Goal: Task Accomplishment & Management: Complete application form

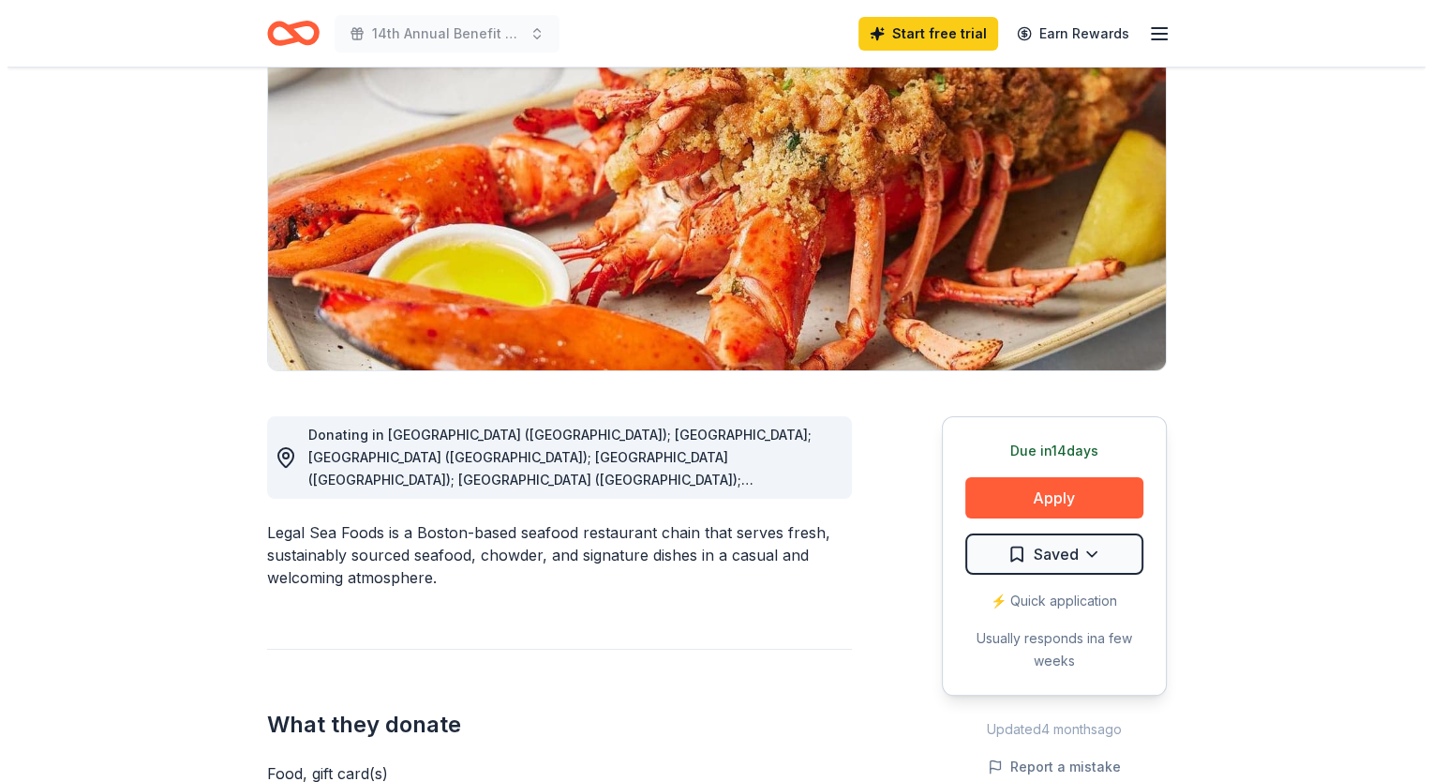
scroll to position [281, 0]
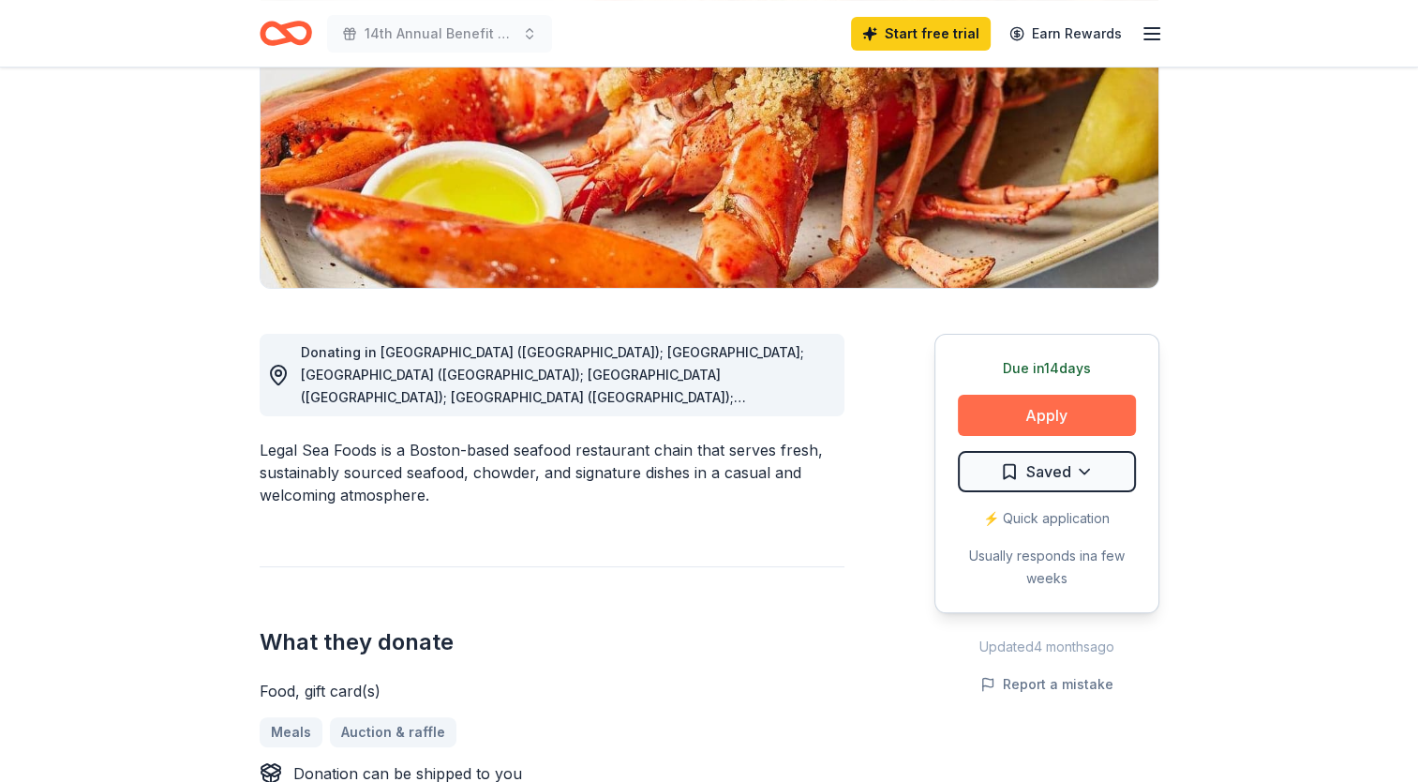
click at [1016, 414] on button "Apply" at bounding box center [1047, 415] width 178 height 41
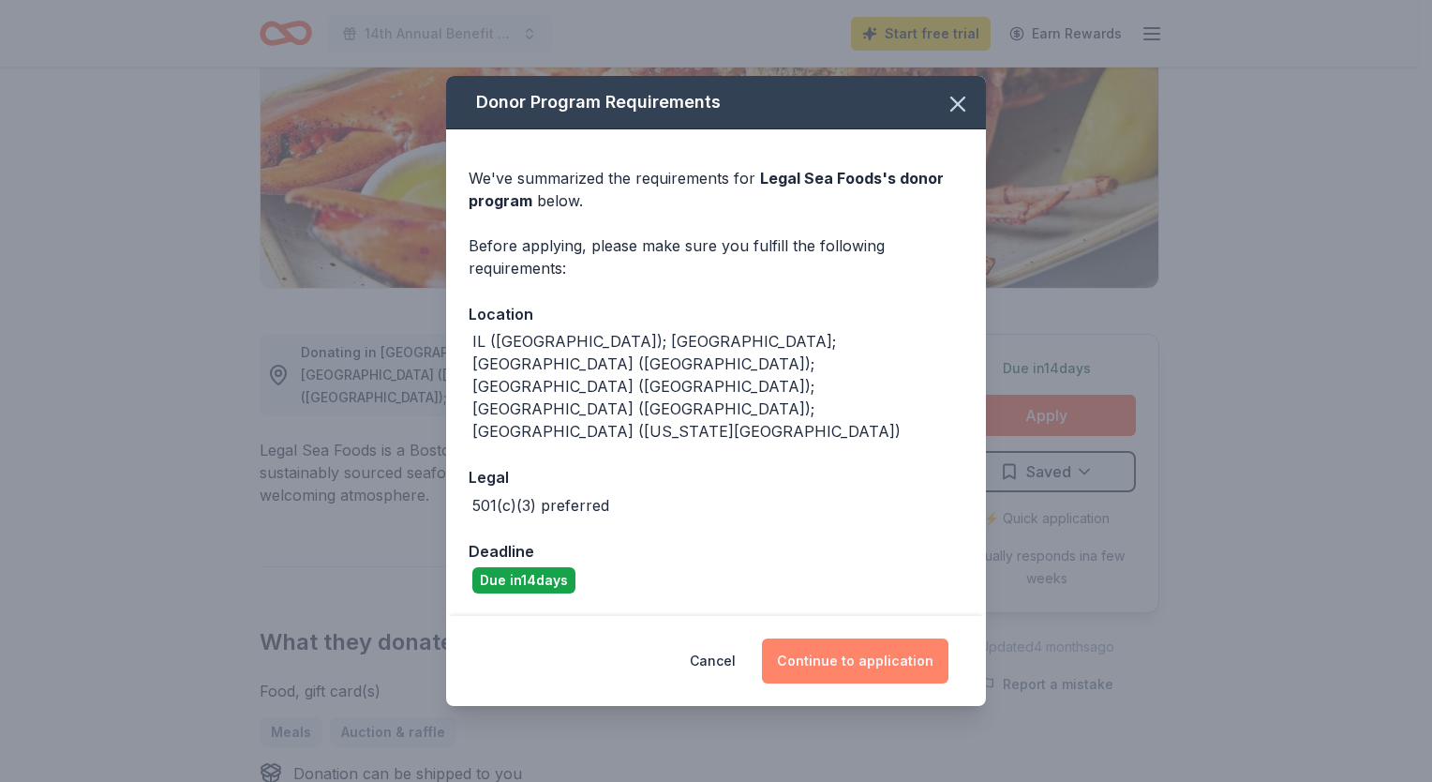
click at [840, 638] on button "Continue to application" at bounding box center [855, 660] width 186 height 45
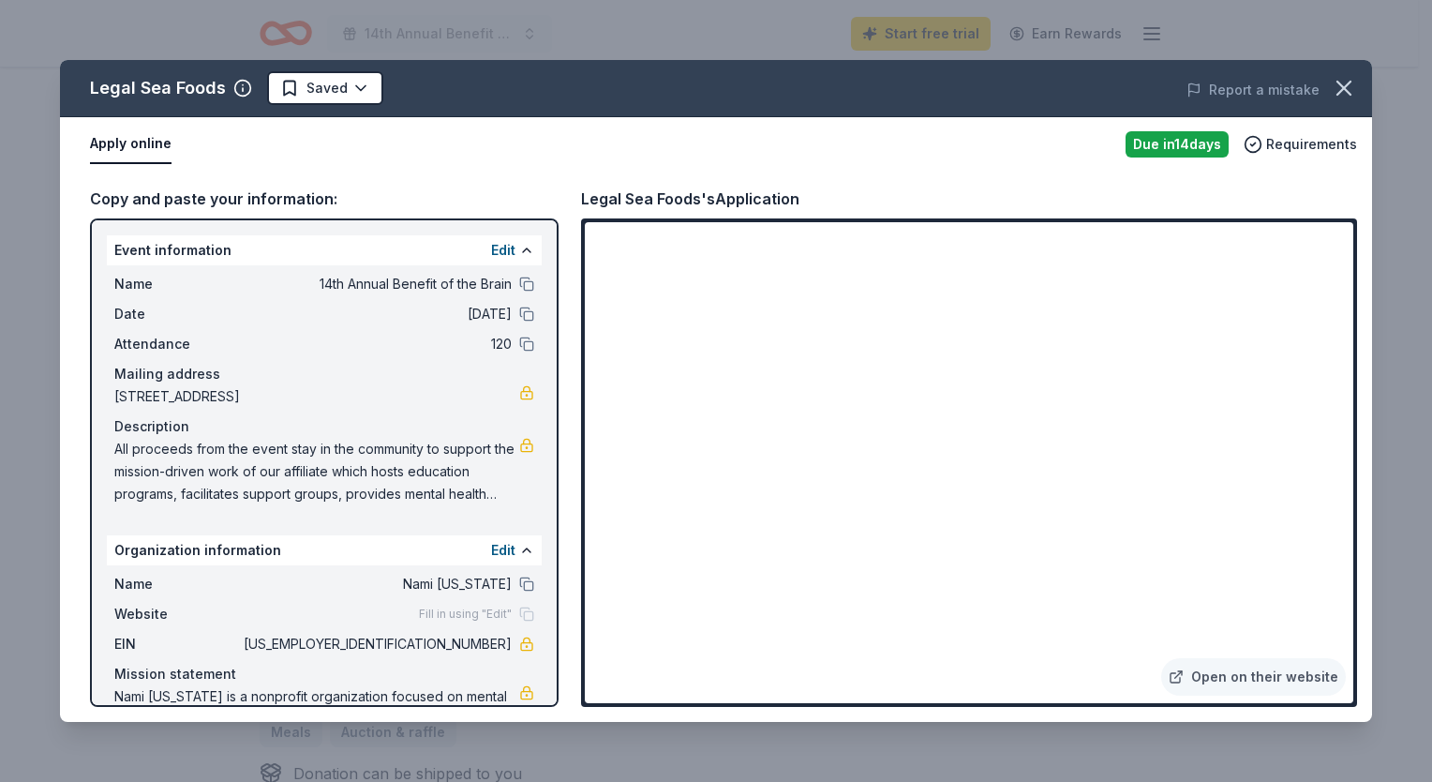
scroll to position [68, 0]
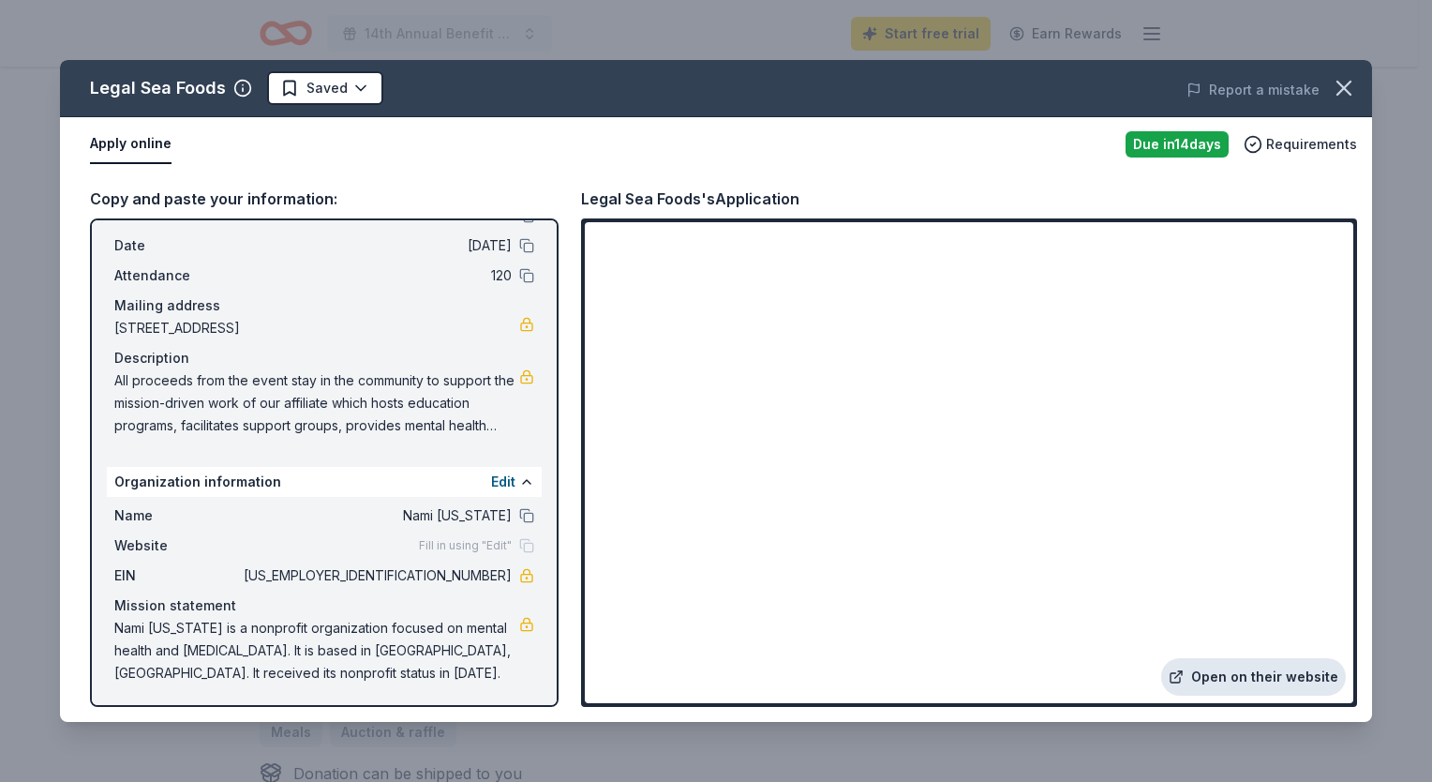
click at [1305, 678] on link "Open on their website" at bounding box center [1253, 676] width 185 height 37
drag, startPoint x: 542, startPoint y: 485, endPoint x: 544, endPoint y: 257, distance: 228.7
click at [544, 257] on div "Event information Edit Name 14th Annual Benefit of the Brain Date [DATE] Attend…" at bounding box center [324, 462] width 469 height 488
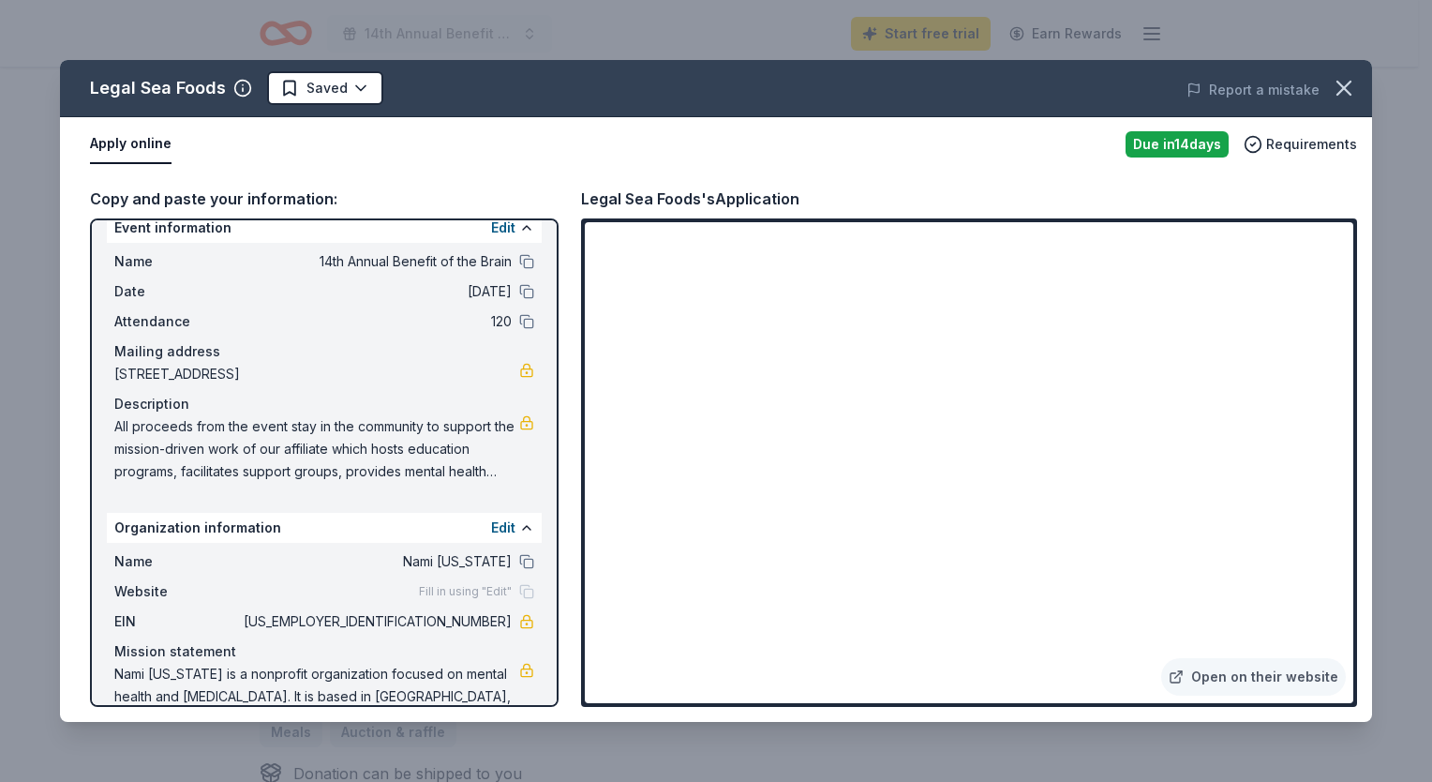
scroll to position [0, 0]
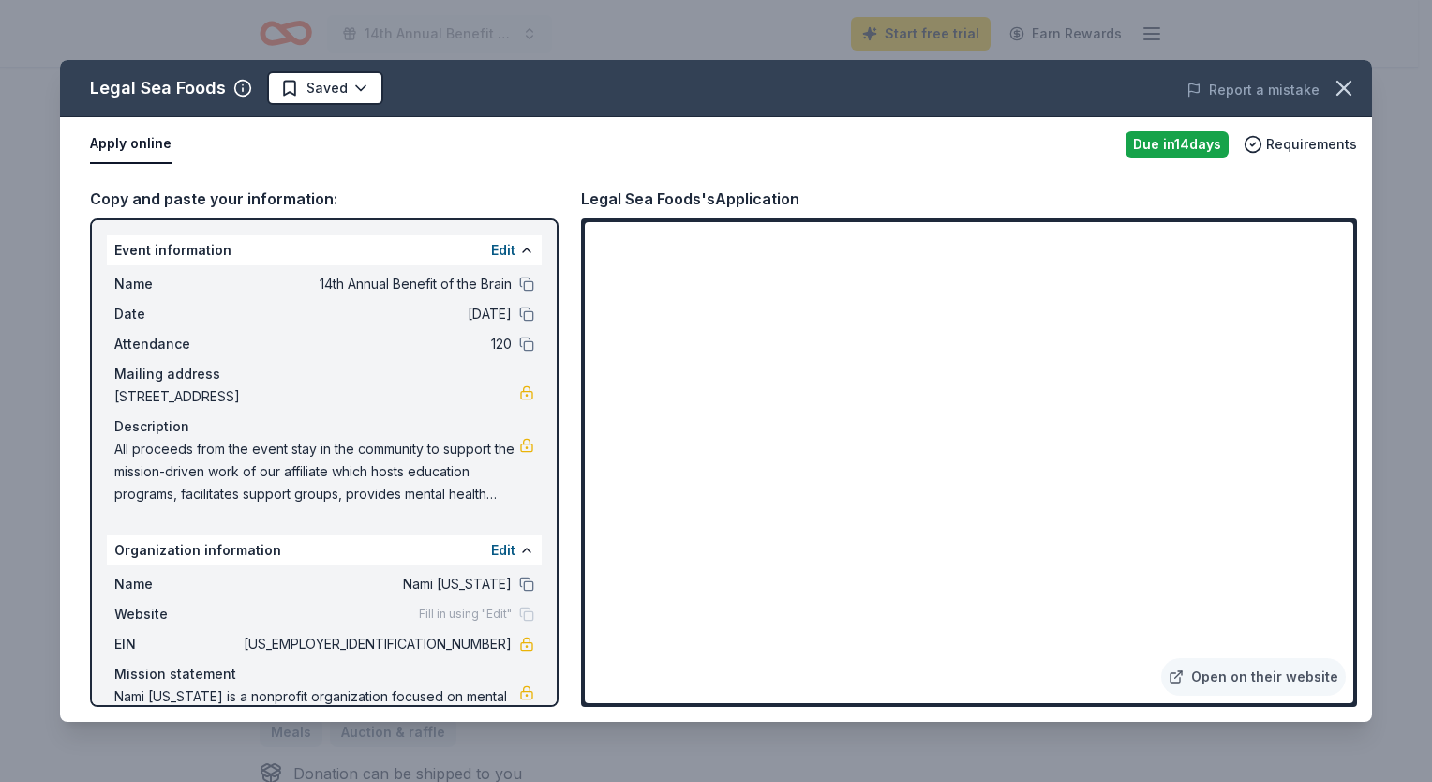
click at [134, 144] on button "Apply online" at bounding box center [131, 144] width 82 height 39
click at [141, 145] on button "Apply online" at bounding box center [131, 144] width 82 height 39
click at [1184, 680] on icon at bounding box center [1176, 676] width 15 height 15
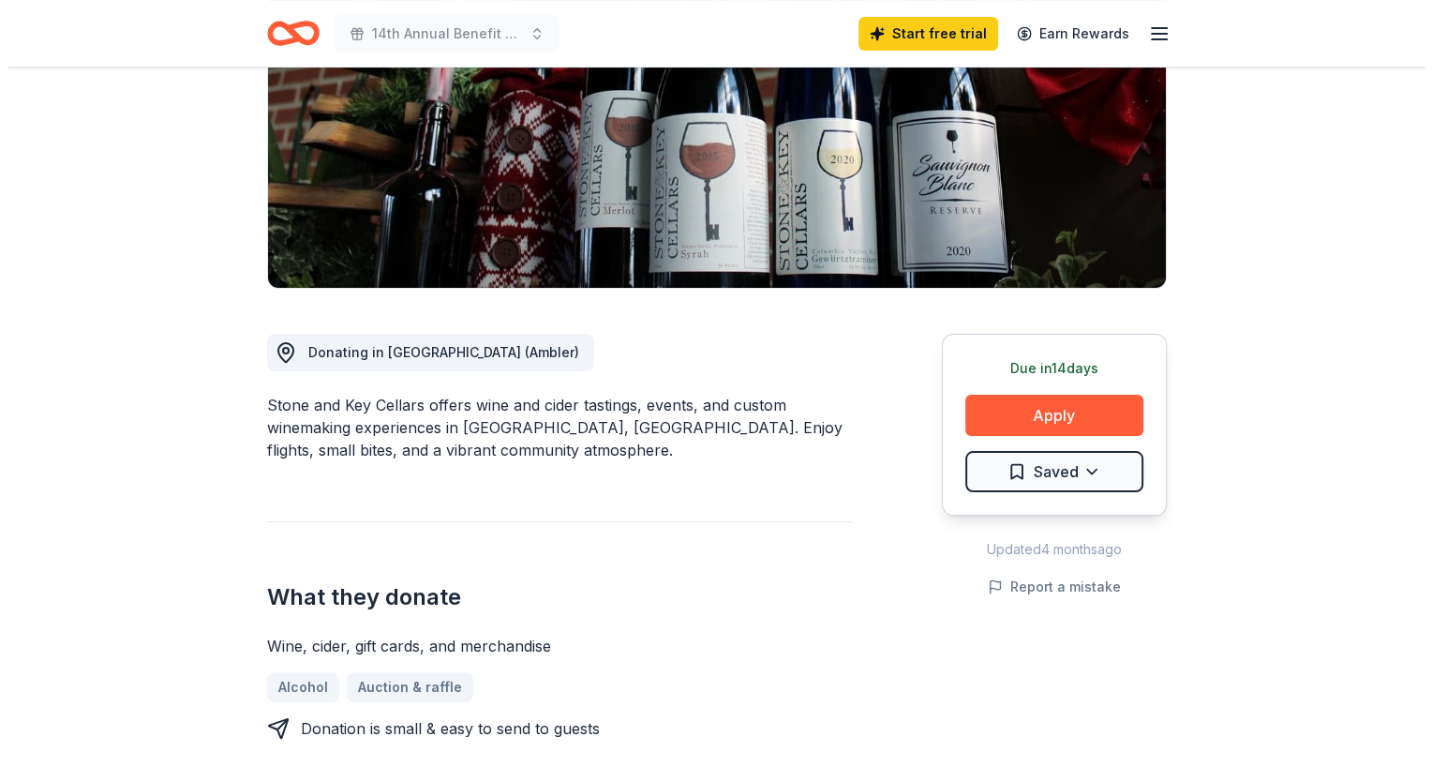
scroll to position [375, 0]
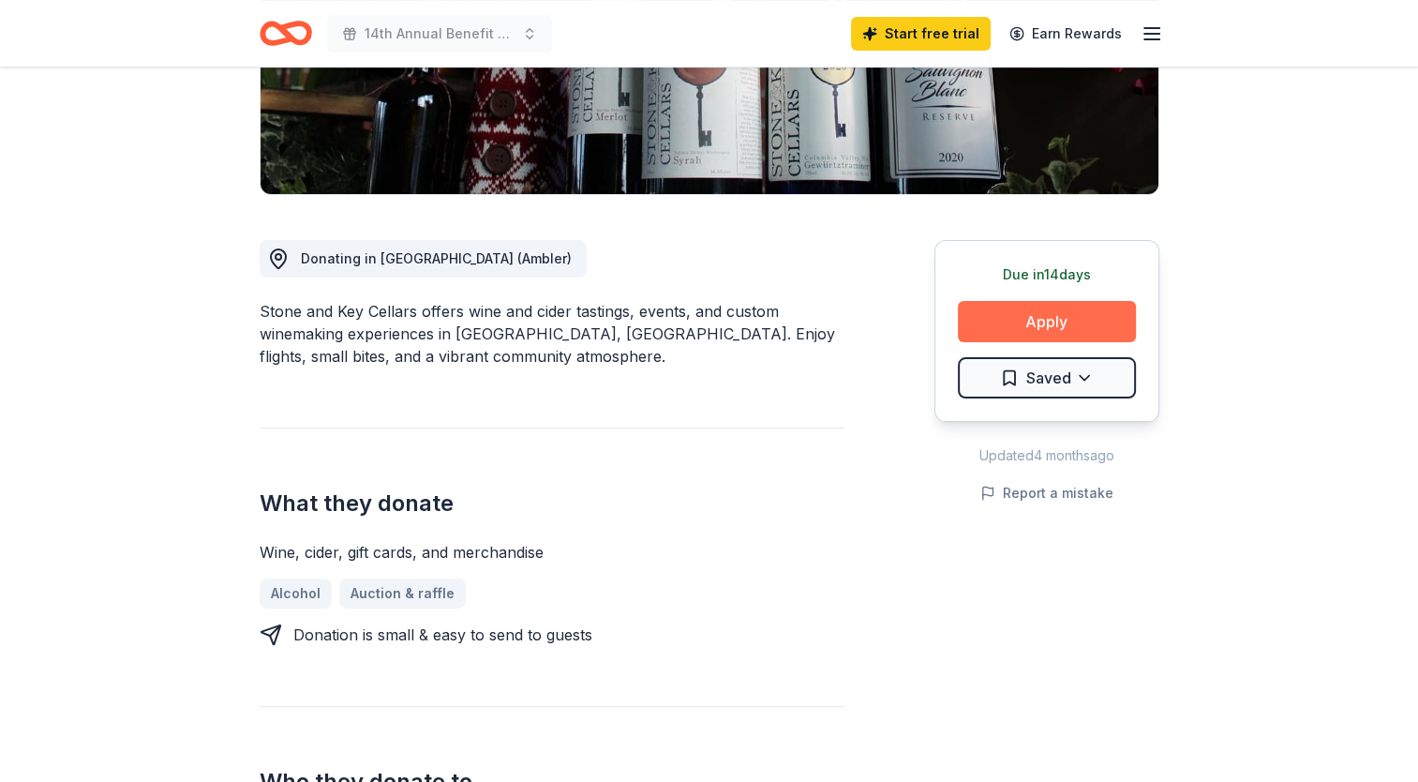
click at [1076, 321] on button "Apply" at bounding box center [1047, 321] width 178 height 41
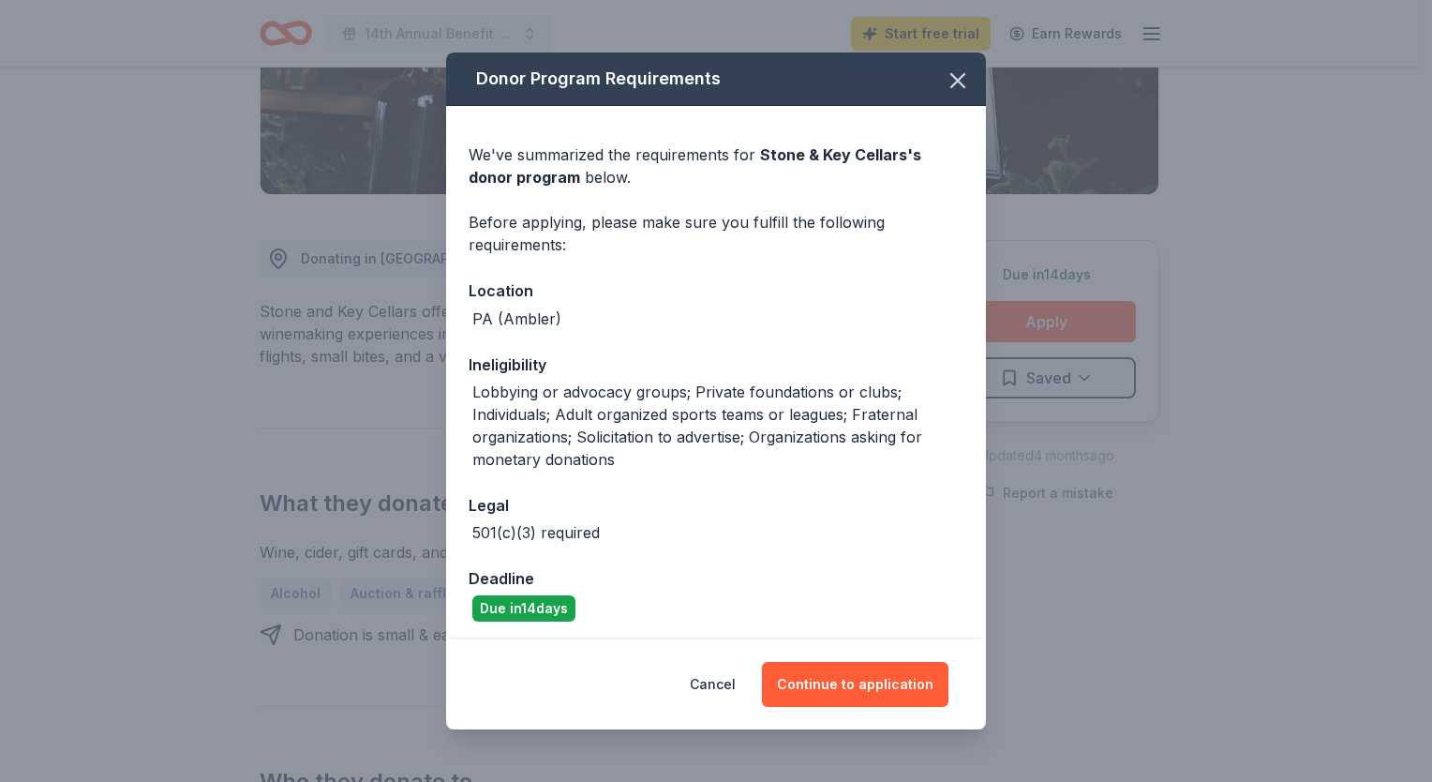
scroll to position [4, 0]
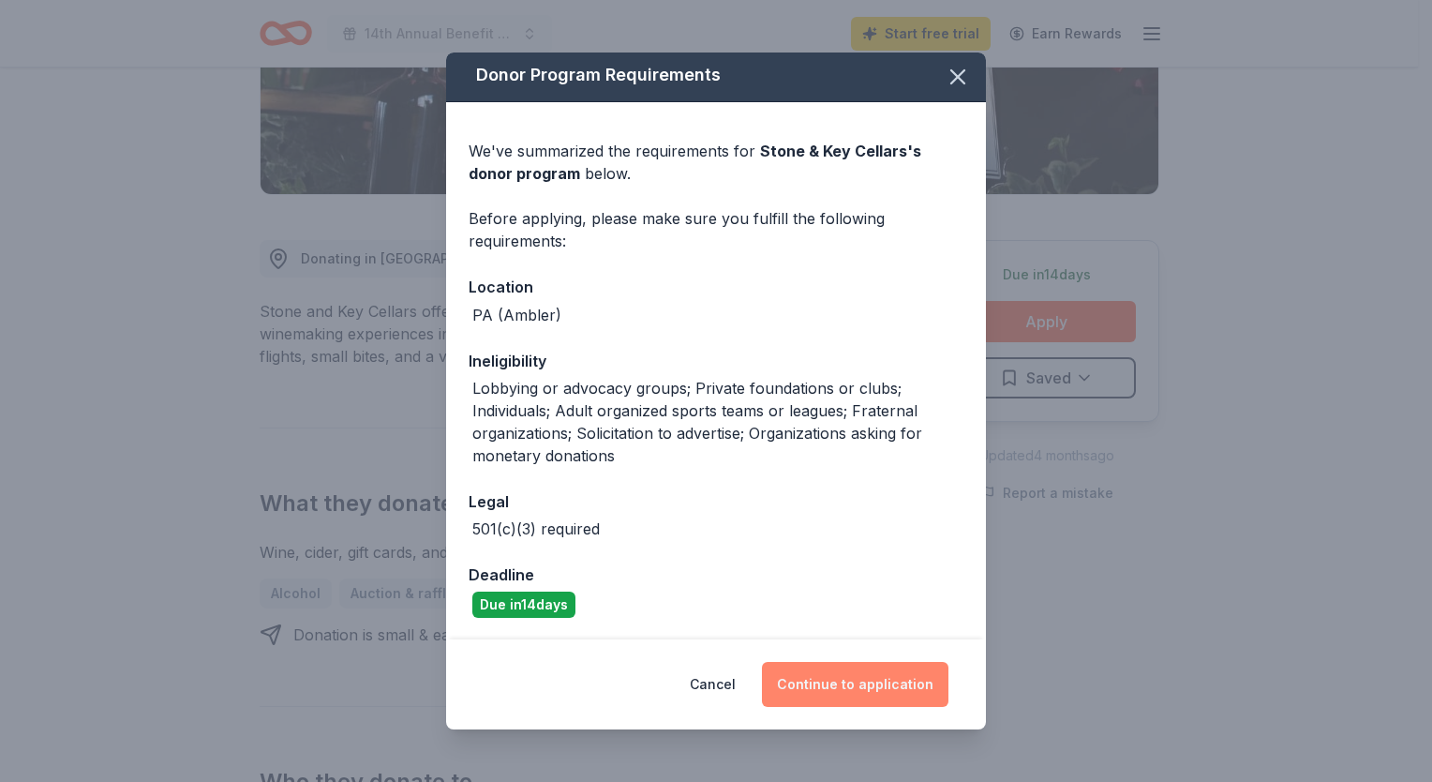
click at [895, 684] on button "Continue to application" at bounding box center [855, 684] width 186 height 45
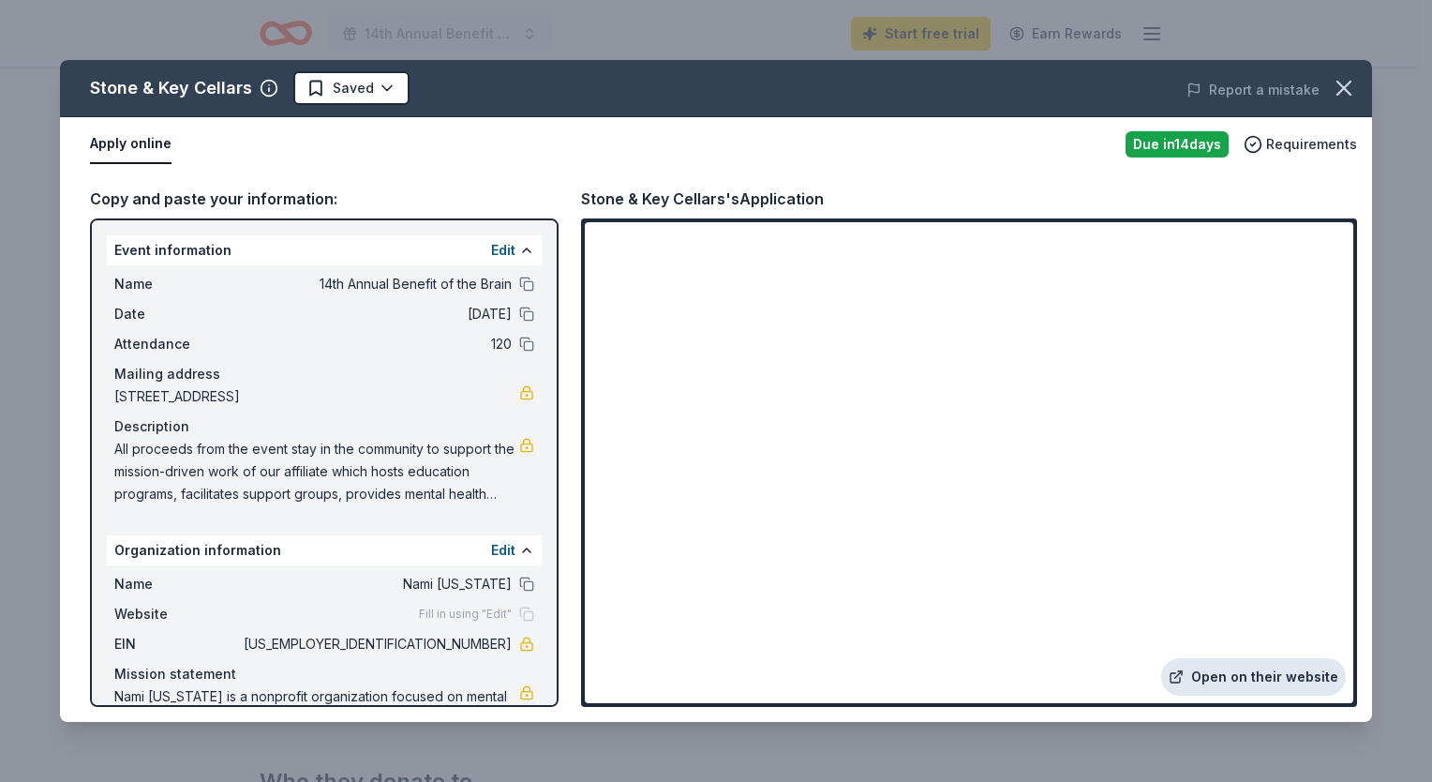
click at [1235, 676] on link "Open on their website" at bounding box center [1253, 676] width 185 height 37
